Goal: Information Seeking & Learning: Learn about a topic

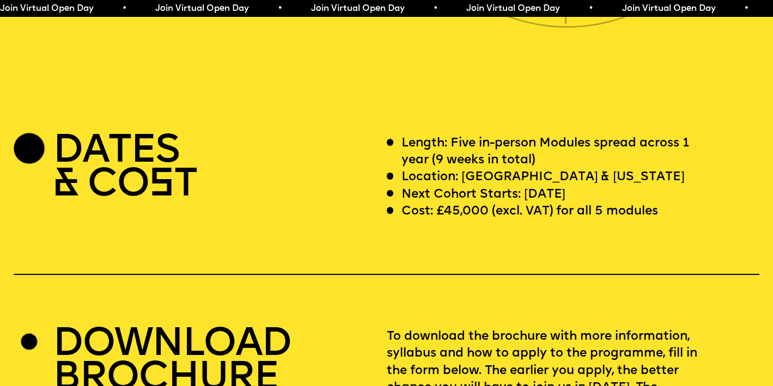
scroll to position [3103, 0]
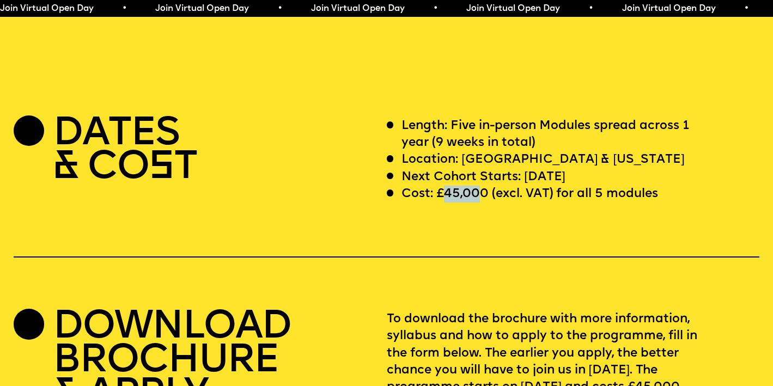
drag, startPoint x: 444, startPoint y: 177, endPoint x: 481, endPoint y: 175, distance: 37.6
click at [481, 186] on p "Cost: £45,000 (excl. VAT) for all 5 modules" at bounding box center [530, 194] width 257 height 17
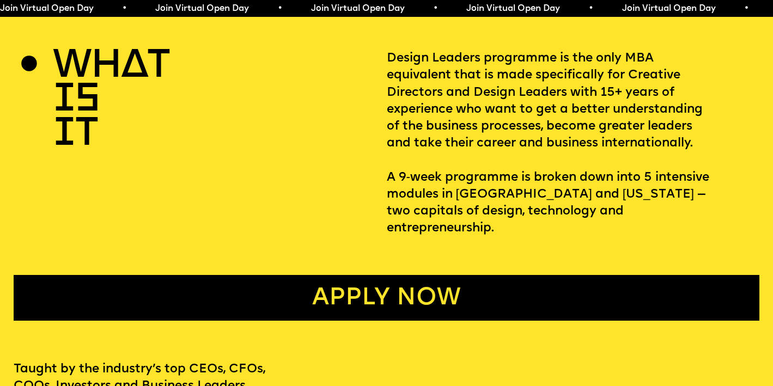
scroll to position [0, 0]
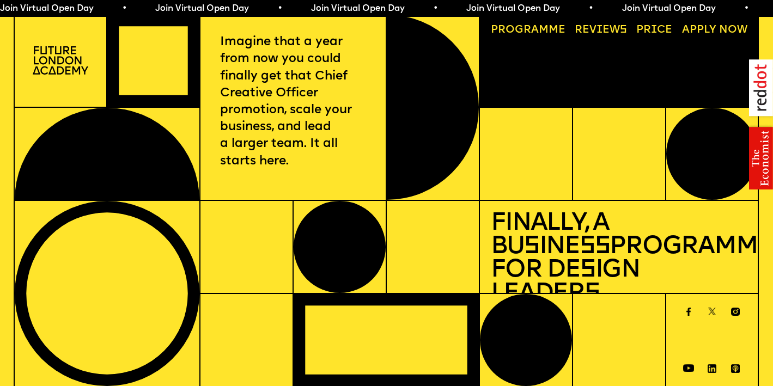
click at [52, 63] on img at bounding box center [61, 60] width 56 height 28
click at [71, 65] on img at bounding box center [61, 60] width 56 height 28
click at [43, 66] on img at bounding box center [61, 60] width 56 height 28
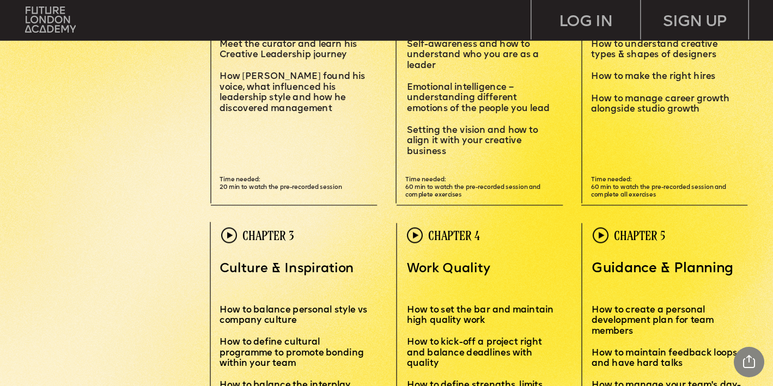
scroll to position [2253, 0]
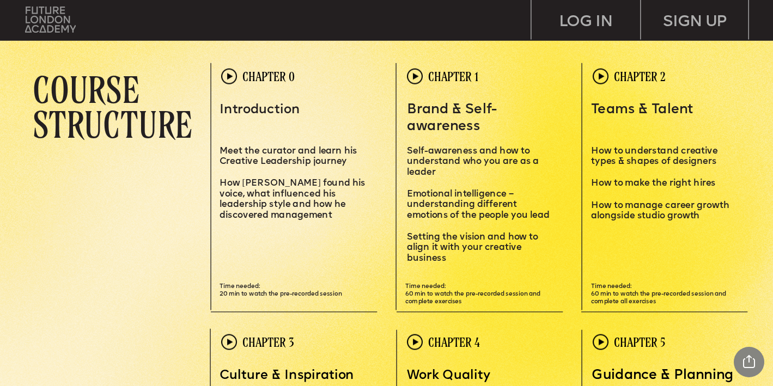
click at [47, 17] on img at bounding box center [50, 20] width 51 height 26
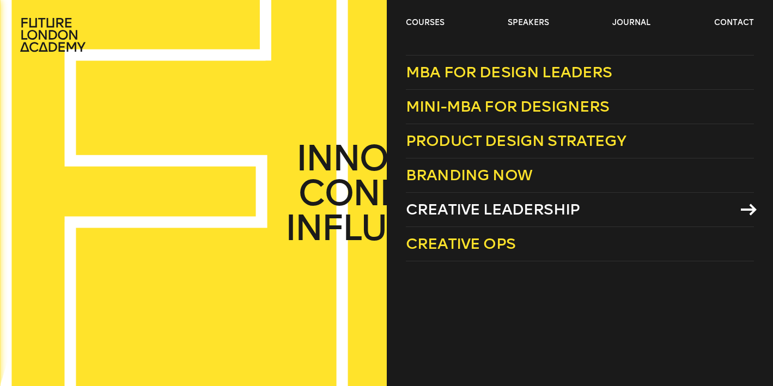
click at [441, 210] on span "Creative Leadership" at bounding box center [493, 210] width 174 height 18
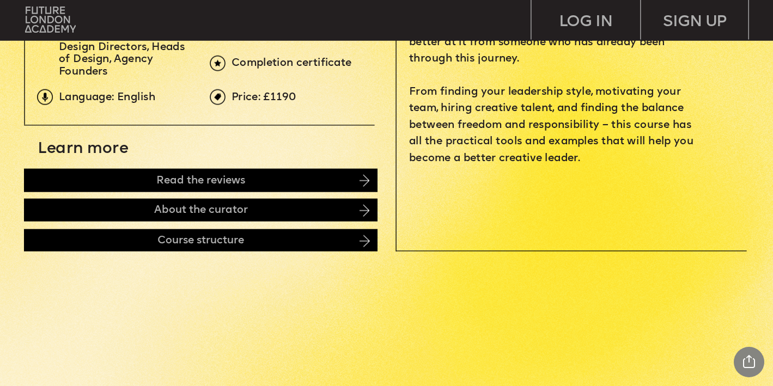
scroll to position [457, 0]
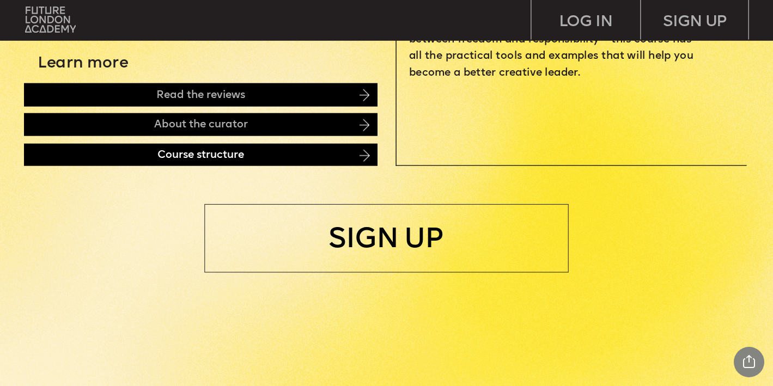
click at [304, 156] on div "Course structure" at bounding box center [201, 154] width 354 height 23
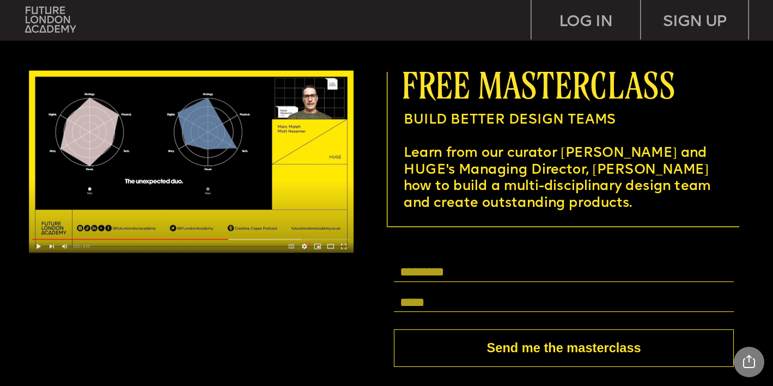
scroll to position [2961, 0]
